Goal: Task Accomplishment & Management: Complete application form

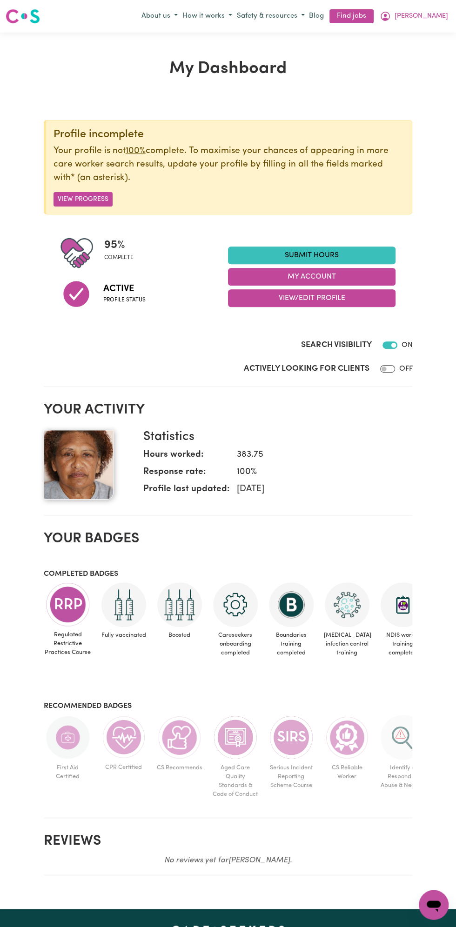
click at [307, 254] on link "Submit Hours" at bounding box center [311, 256] width 167 height 18
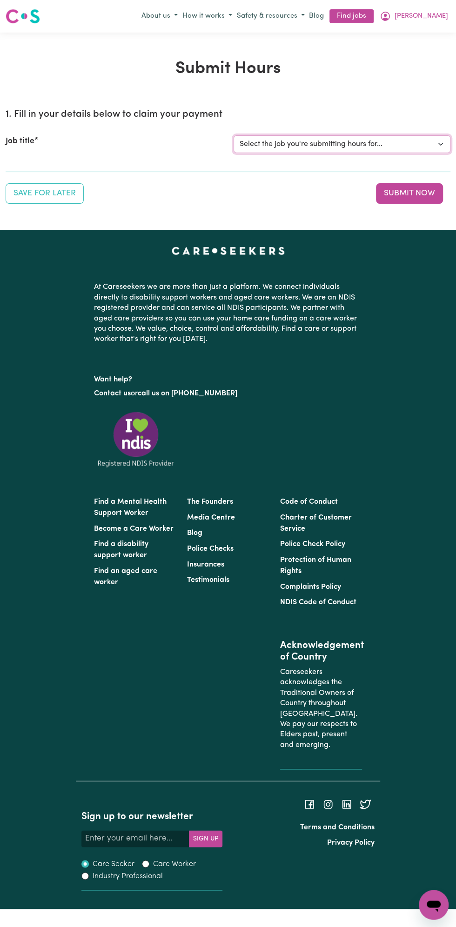
click at [427, 140] on select "Select the job you're submitting hours for... [Vartouhie ([PERSON_NAME]) [PERSO…" at bounding box center [342, 144] width 217 height 18
select select "13810"
click at [234, 135] on select "Select the job you're submitting hours for... [Vartouhie ([PERSON_NAME]) [PERSO…" at bounding box center [342, 144] width 217 height 18
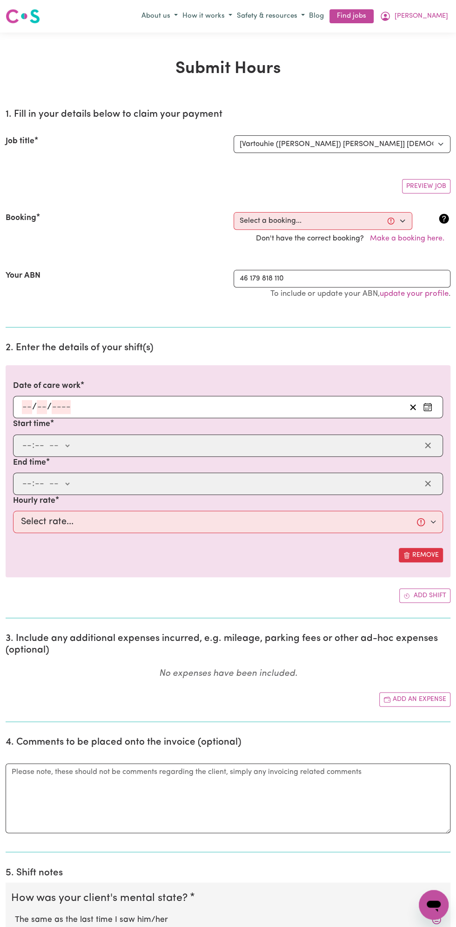
click at [46, 335] on section "2. Enter the details of your shift(s) Date of care work / / Start time : -- am …" at bounding box center [228, 477] width 445 height 284
click at [59, 412] on input "number" at bounding box center [61, 407] width 19 height 14
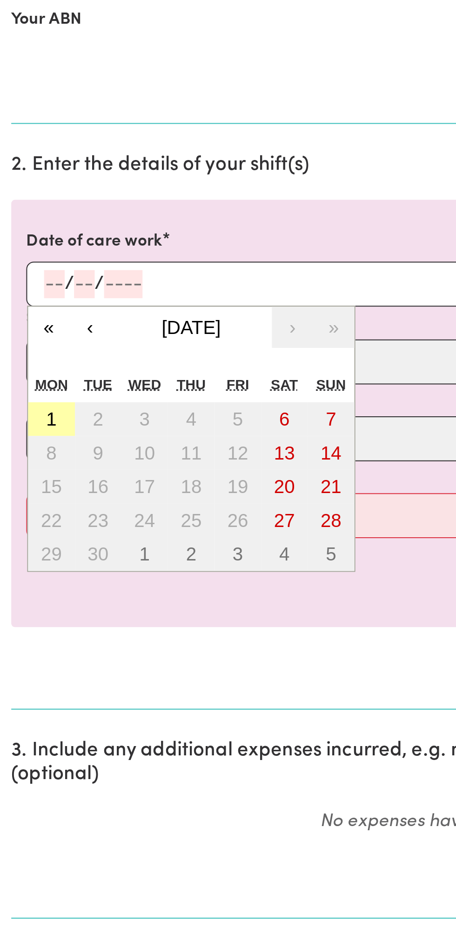
click at [31, 471] on button "1" at bounding box center [25, 474] width 23 height 17
type input "[DATE]"
type input "1"
type input "9"
type input "2025"
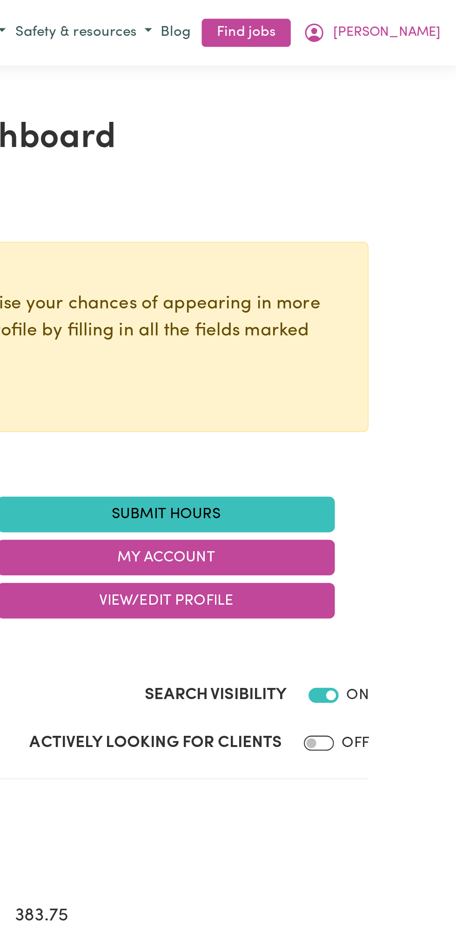
click at [317, 252] on link "Submit Hours" at bounding box center [311, 256] width 167 height 18
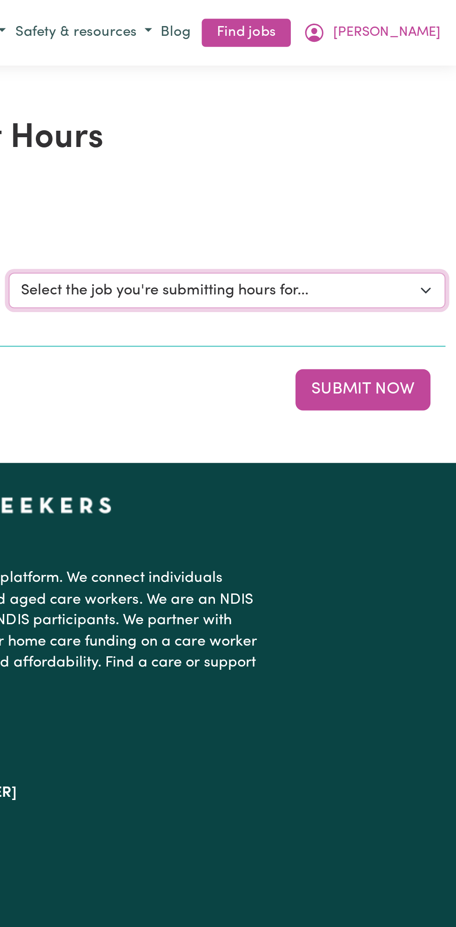
click at [361, 139] on select "Select the job you're submitting hours for... [Vartouhie ([PERSON_NAME]) [PERSO…" at bounding box center [342, 144] width 217 height 18
select select "13810"
click at [234, 135] on select "Select the job you're submitting hours for... [Vartouhie ([PERSON_NAME]) [PERSO…" at bounding box center [342, 144] width 217 height 18
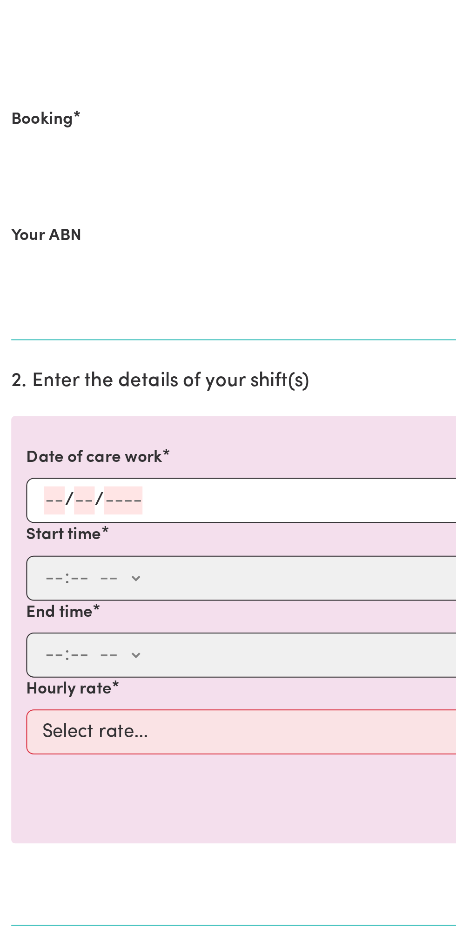
click at [40, 402] on input "number" at bounding box center [42, 407] width 10 height 14
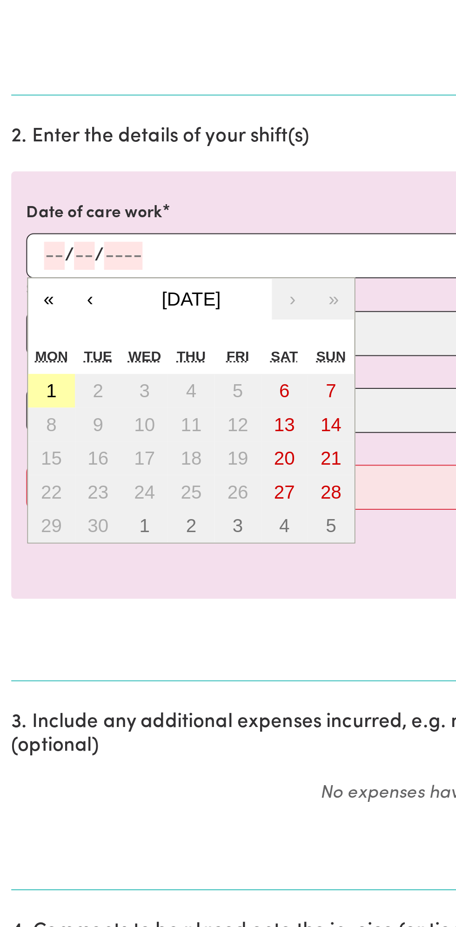
click at [31, 476] on button "1" at bounding box center [25, 474] width 23 height 17
type input "[DATE]"
type input "1"
type input "9"
type input "2025"
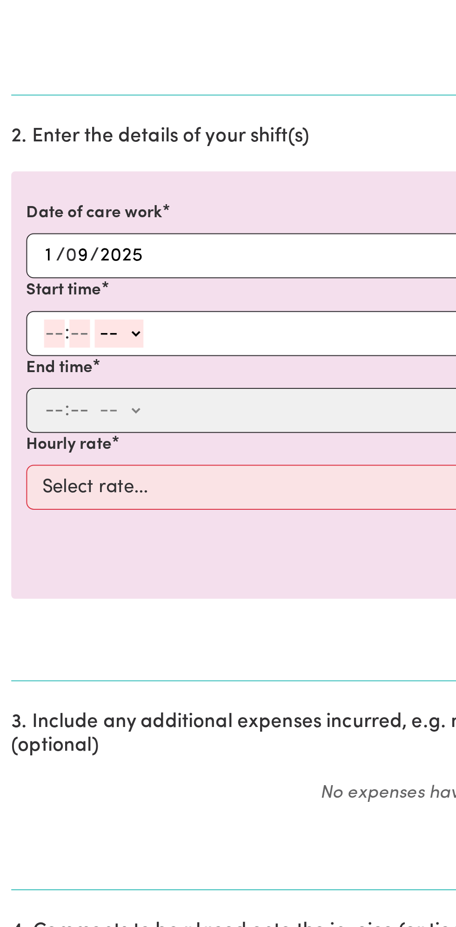
click at [22, 447] on input "number" at bounding box center [27, 446] width 10 height 14
type input "8"
type input "0"
click at [67, 442] on select "-- am pm" at bounding box center [58, 446] width 24 height 14
select select "am"
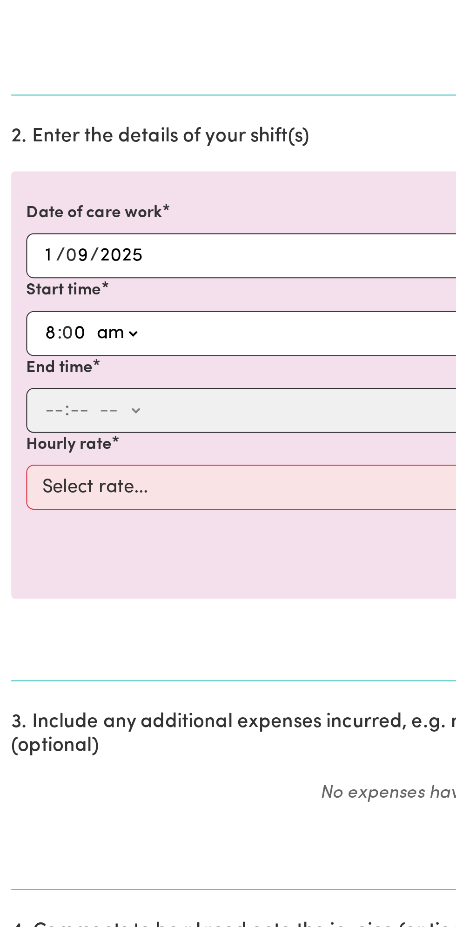
click at [46, 439] on select "-- am pm" at bounding box center [58, 446] width 24 height 14
type input "08:00"
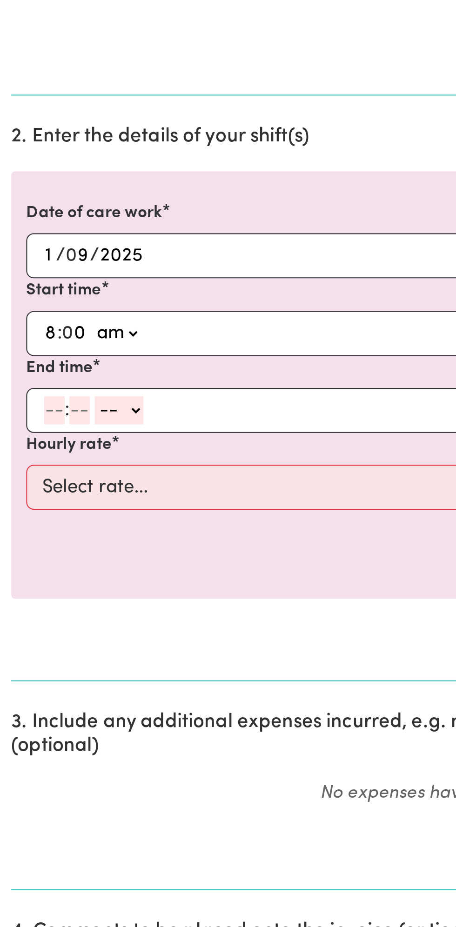
click at [24, 484] on input "number" at bounding box center [27, 484] width 10 height 14
type input "9"
type input "0"
click at [67, 483] on select "-- am pm" at bounding box center [58, 484] width 24 height 14
select select "am"
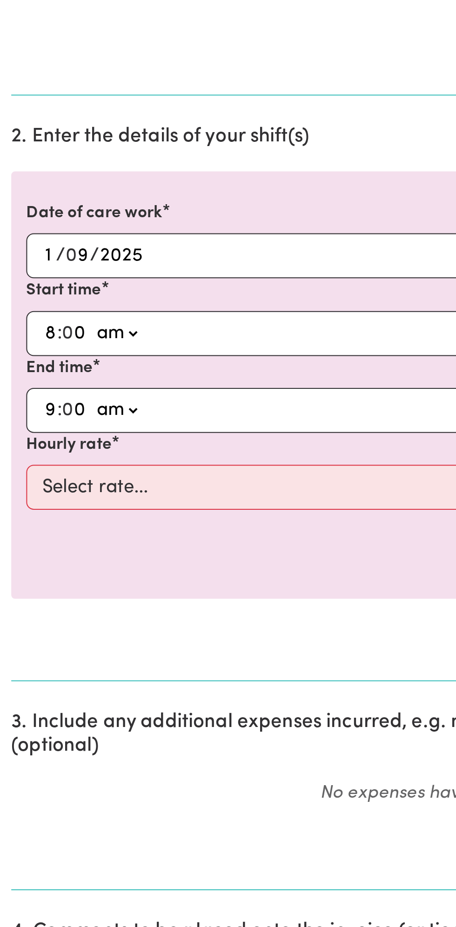
click at [46, 477] on select "-- am pm" at bounding box center [58, 484] width 24 height 14
type input "09:00"
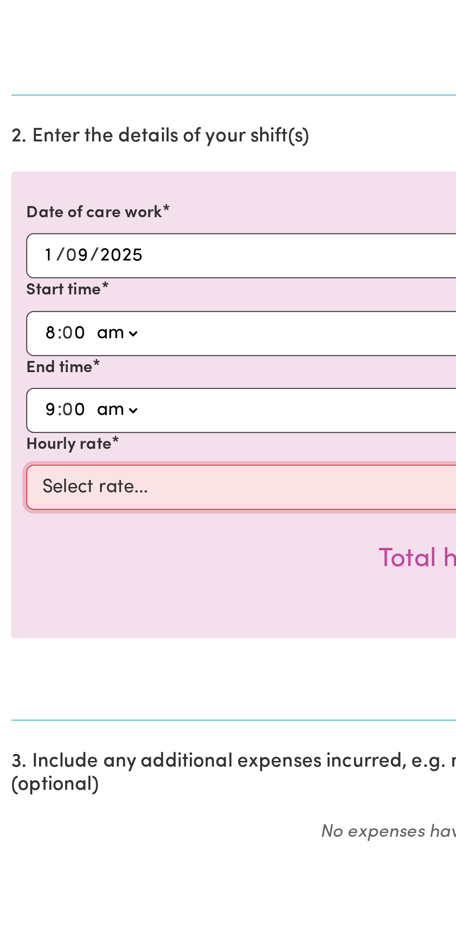
click at [74, 519] on select "Select rate... $49.00 (Weekday) $60.00 ([DATE])" at bounding box center [228, 522] width 430 height 22
select select "49-Weekday"
click at [13, 511] on select "Select rate... $49.00 (Weekday) $60.00 ([DATE])" at bounding box center [228, 522] width 430 height 22
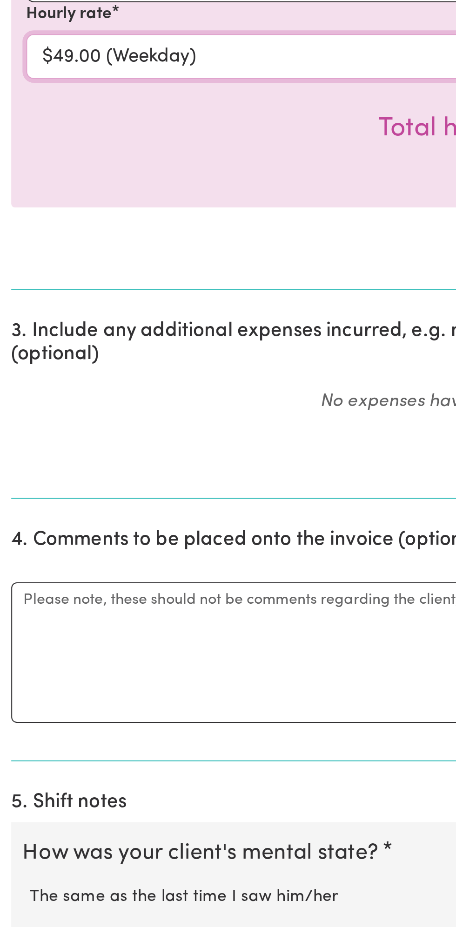
scroll to position [28, 0]
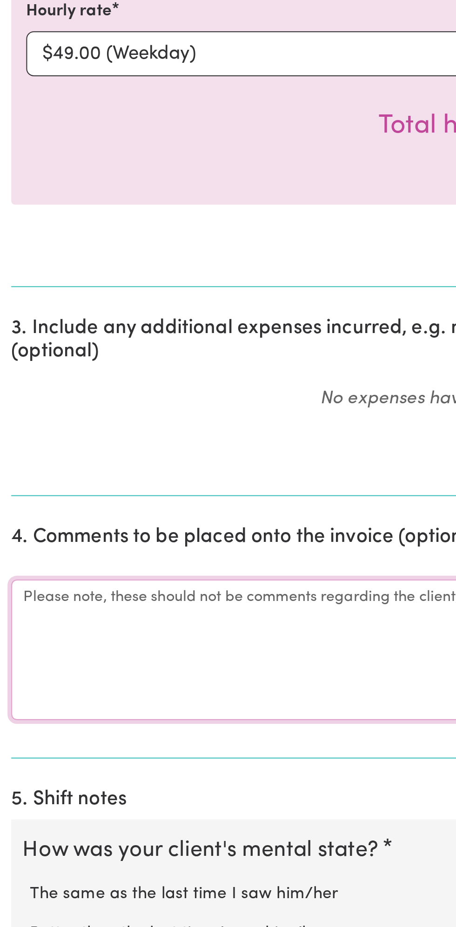
click at [48, 774] on textarea "Comments" at bounding box center [228, 789] width 445 height 70
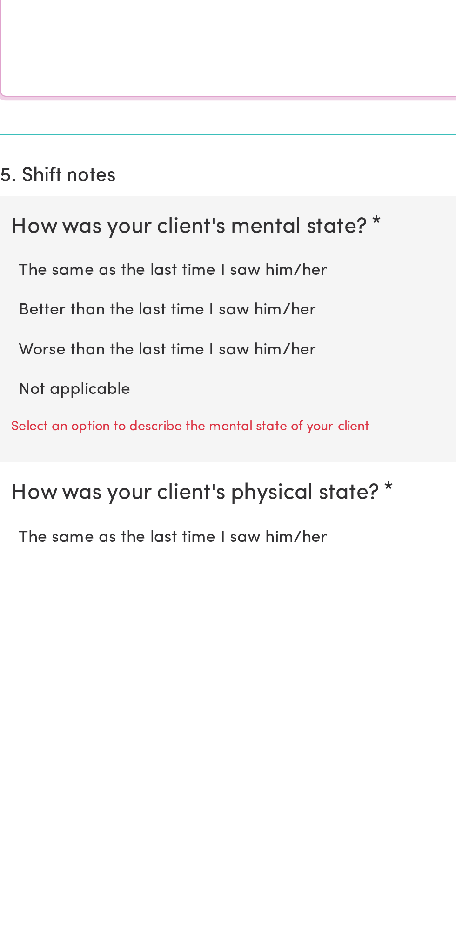
scroll to position [159, 0]
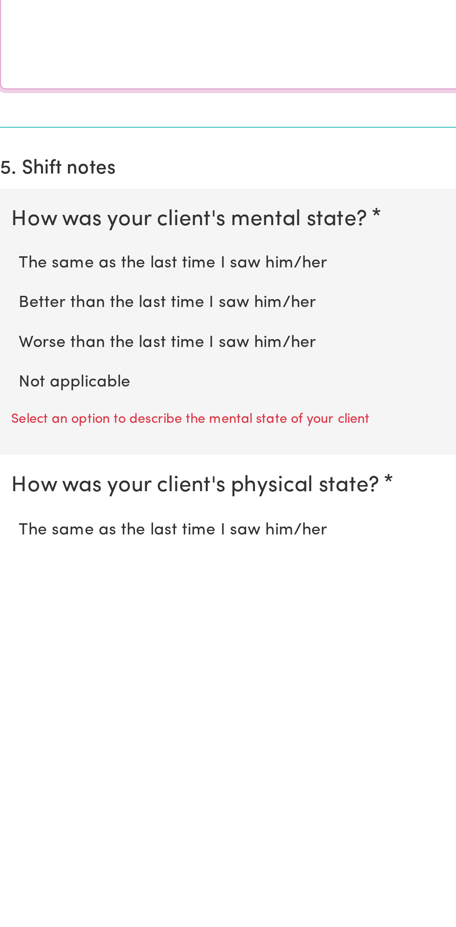
type textarea "All good"
click at [61, 834] on label "Not applicable" at bounding box center [228, 840] width 426 height 12
click at [15, 833] on input "Not applicable" at bounding box center [14, 833] width 0 height 0
radio input "true"
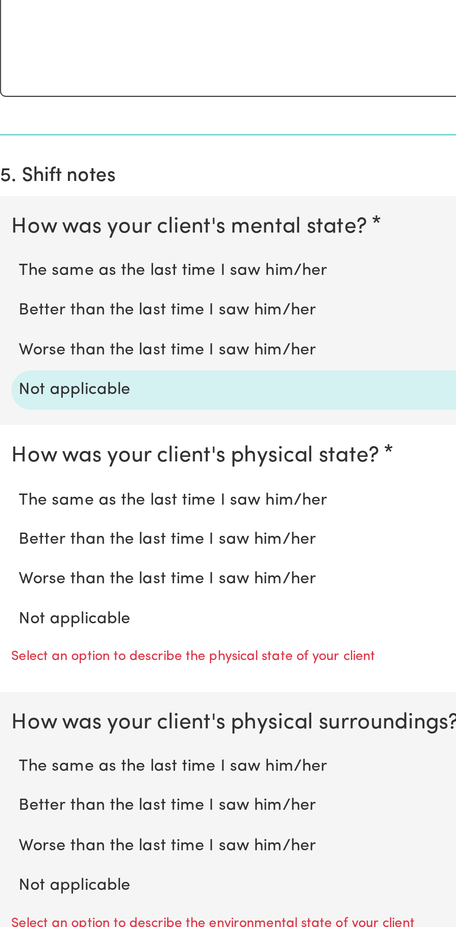
scroll to position [338, 0]
click at [58, 768] on label "Not applicable" at bounding box center [228, 774] width 426 height 12
click at [15, 768] on input "Not applicable" at bounding box center [14, 768] width 0 height 0
radio input "true"
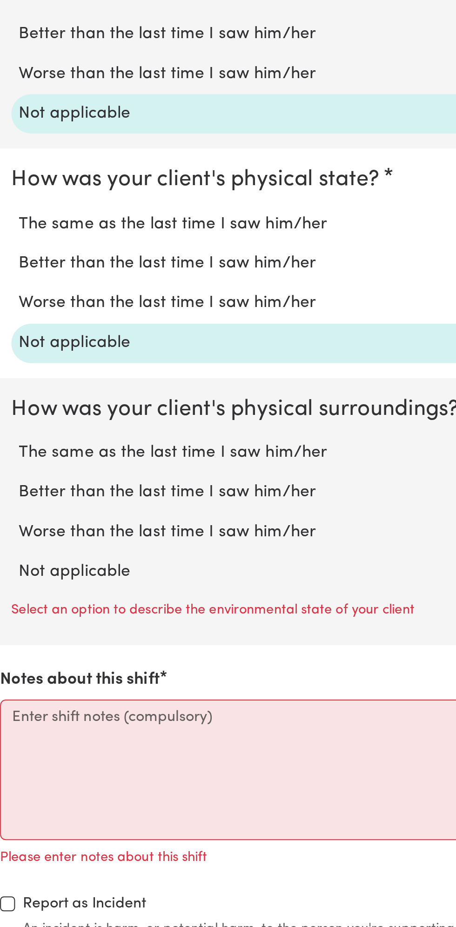
scroll to position [475, 0]
click at [53, 746] on label "Not applicable" at bounding box center [228, 750] width 426 height 12
click at [15, 744] on input "Not applicable" at bounding box center [14, 744] width 0 height 0
radio input "true"
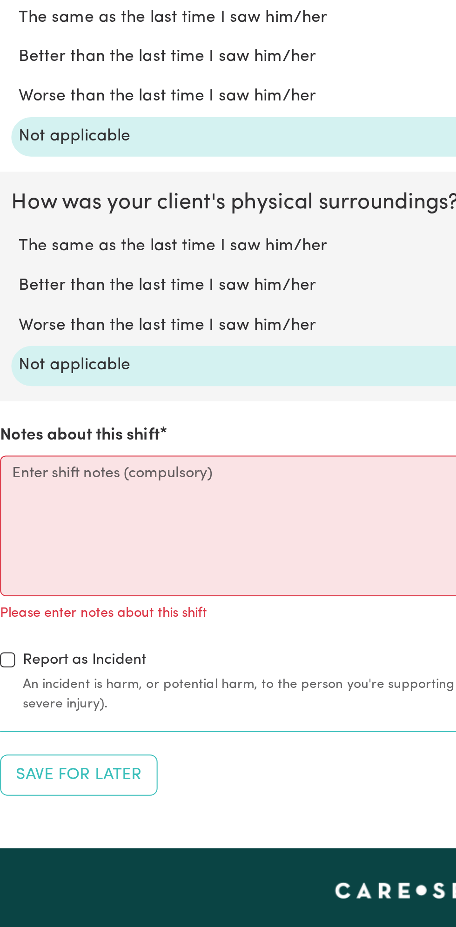
scroll to position [578, 0]
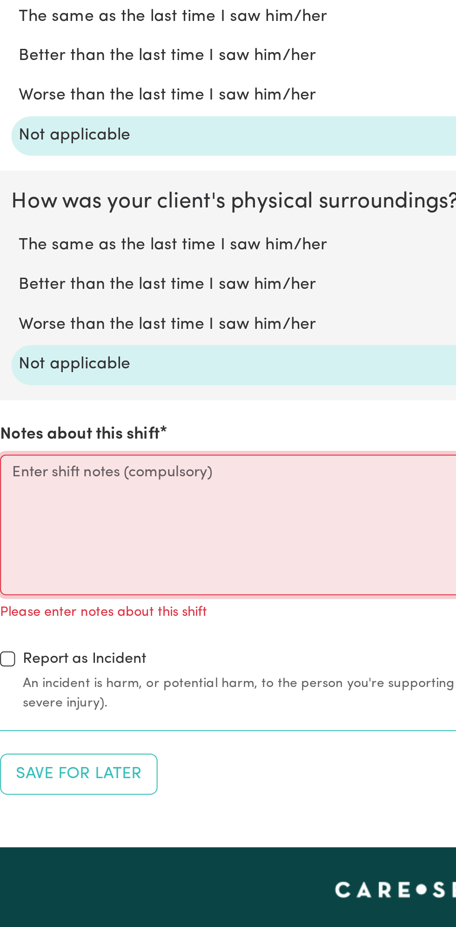
click at [60, 724] on textarea "Notes about this shift" at bounding box center [228, 728] width 445 height 70
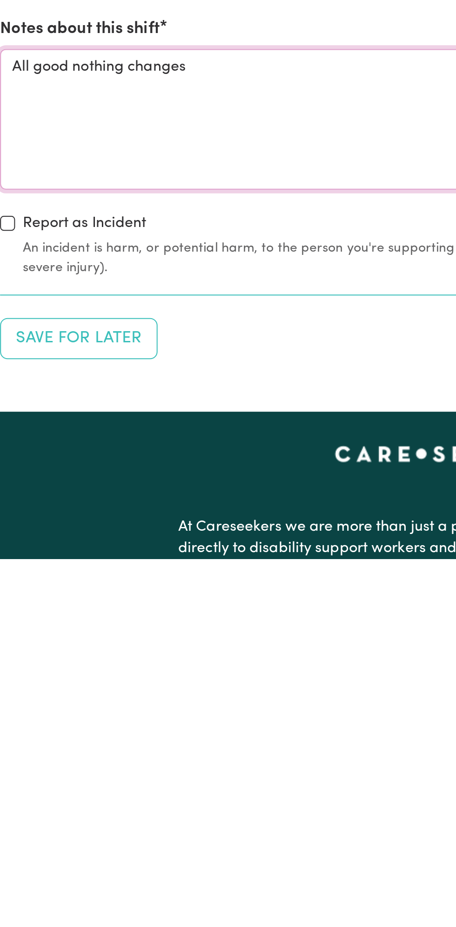
scroll to position [597, 0]
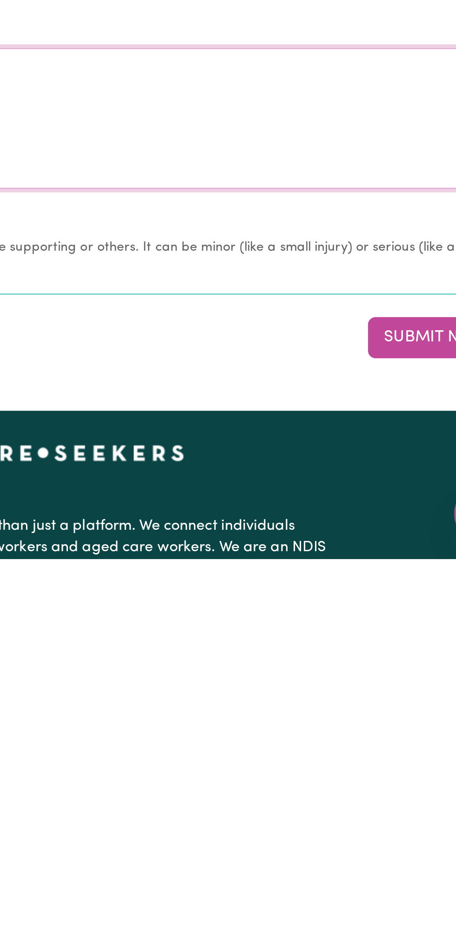
type textarea "All good nothing changes"
click at [399, 810] on button "Submit Now" at bounding box center [409, 817] width 67 height 20
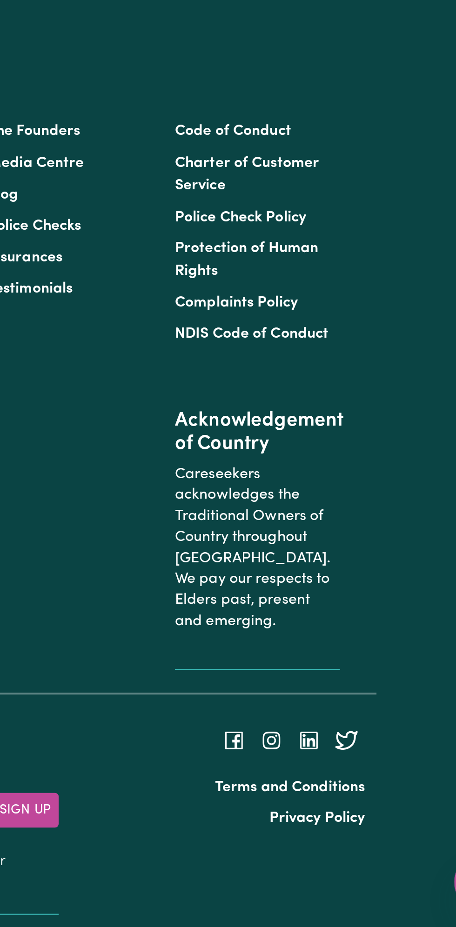
scroll to position [0, 0]
